Goal: Transaction & Acquisition: Purchase product/service

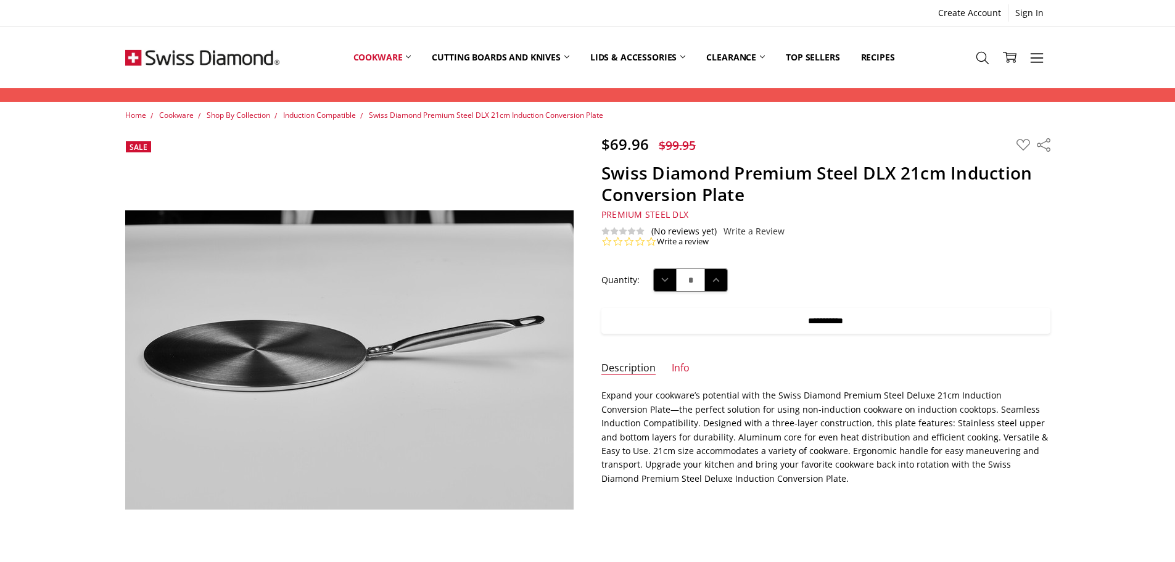
click at [815, 322] on input "**********" at bounding box center [825, 321] width 449 height 26
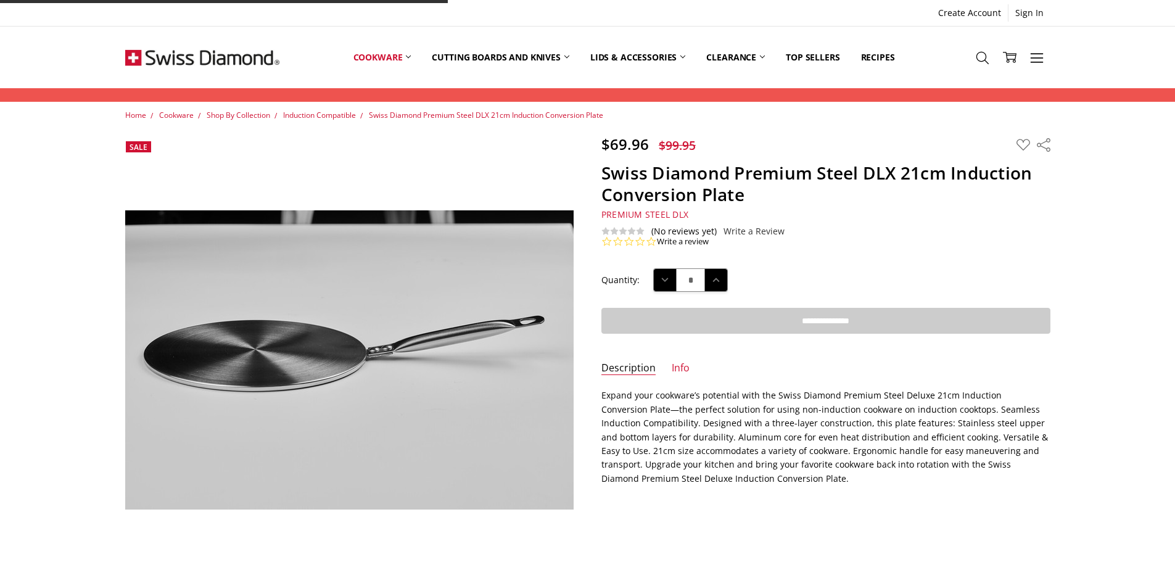
type input "**********"
